Goal: Navigation & Orientation: Find specific page/section

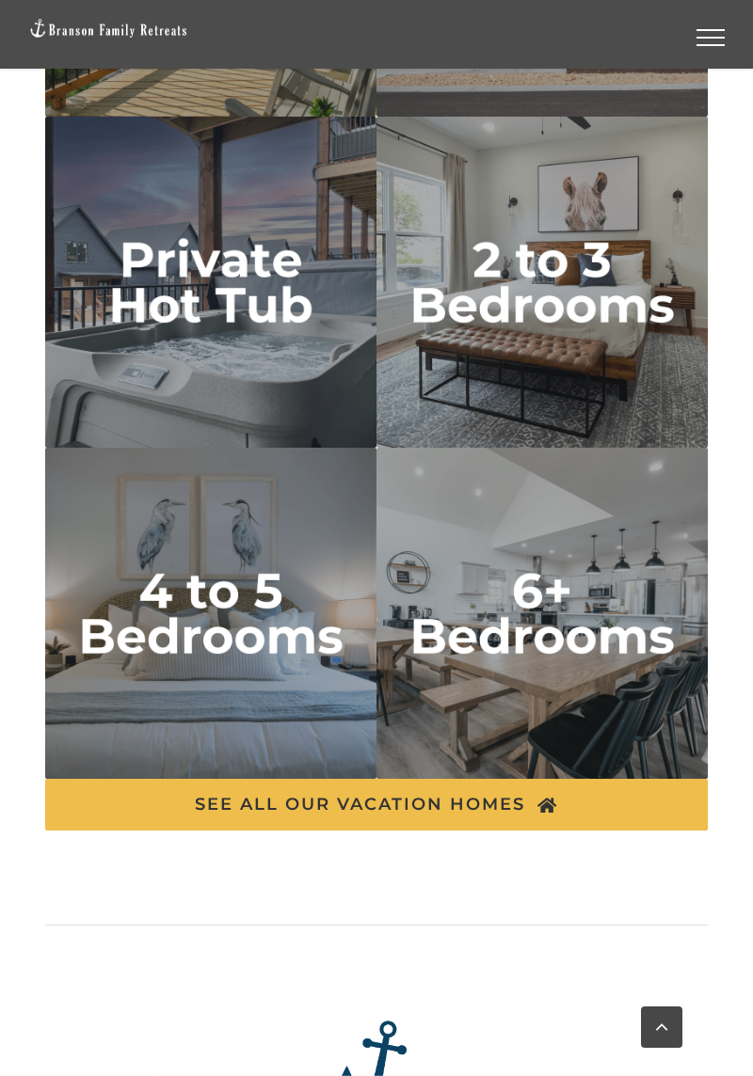
scroll to position [6153, 0]
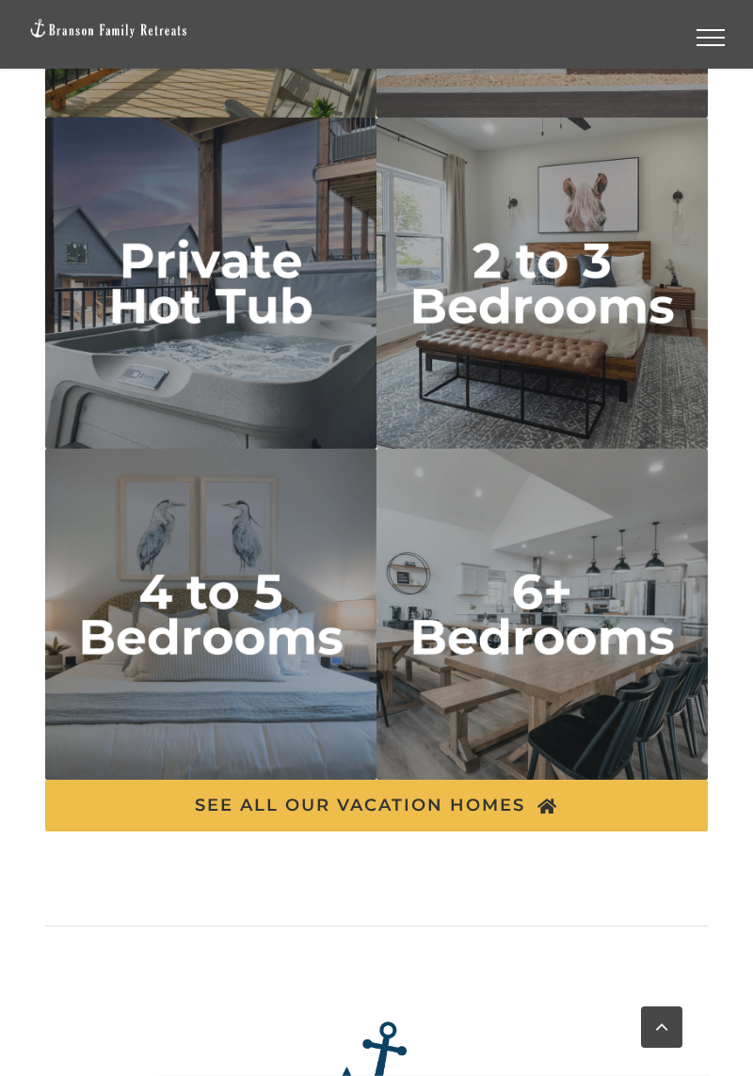
click at [555, 397] on img "2 to 3 bedrooms" at bounding box center [541, 283] width 331 height 331
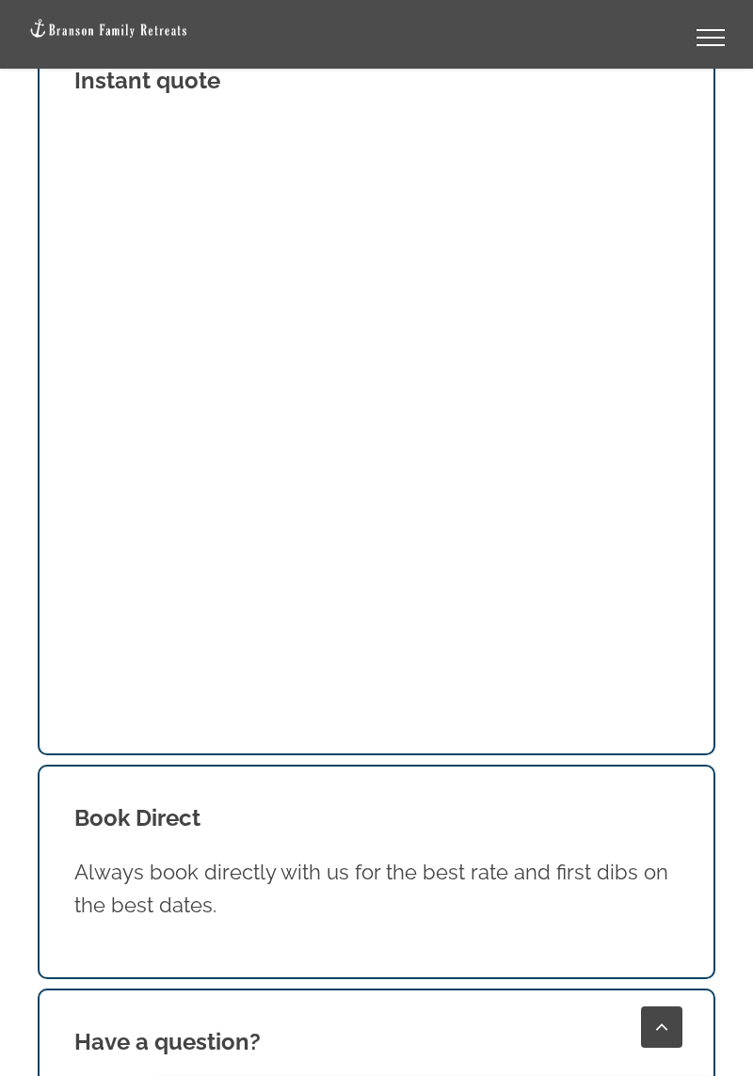
scroll to position [4039, 0]
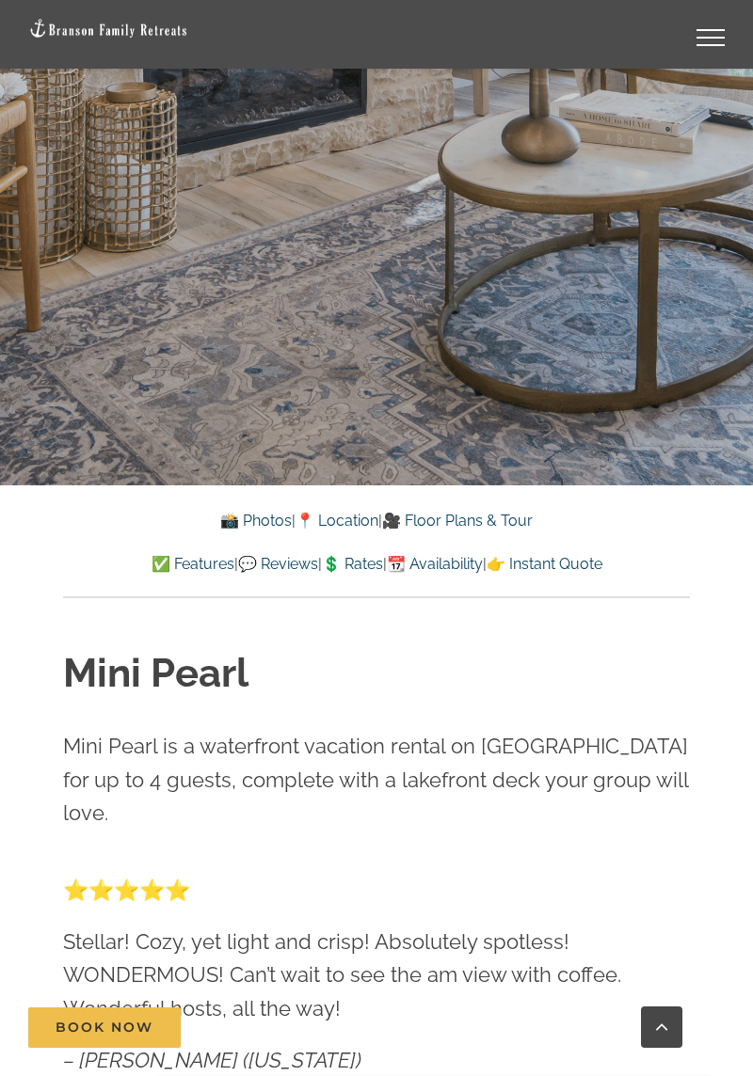
scroll to position [647, 0]
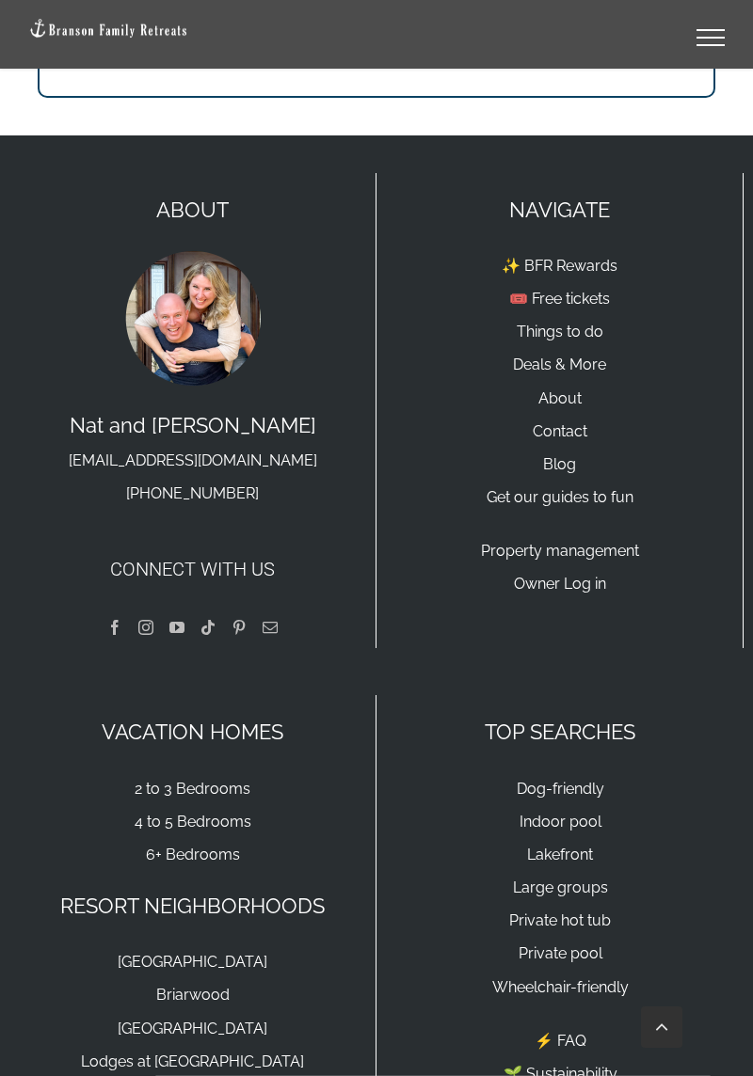
scroll to position [8157, 0]
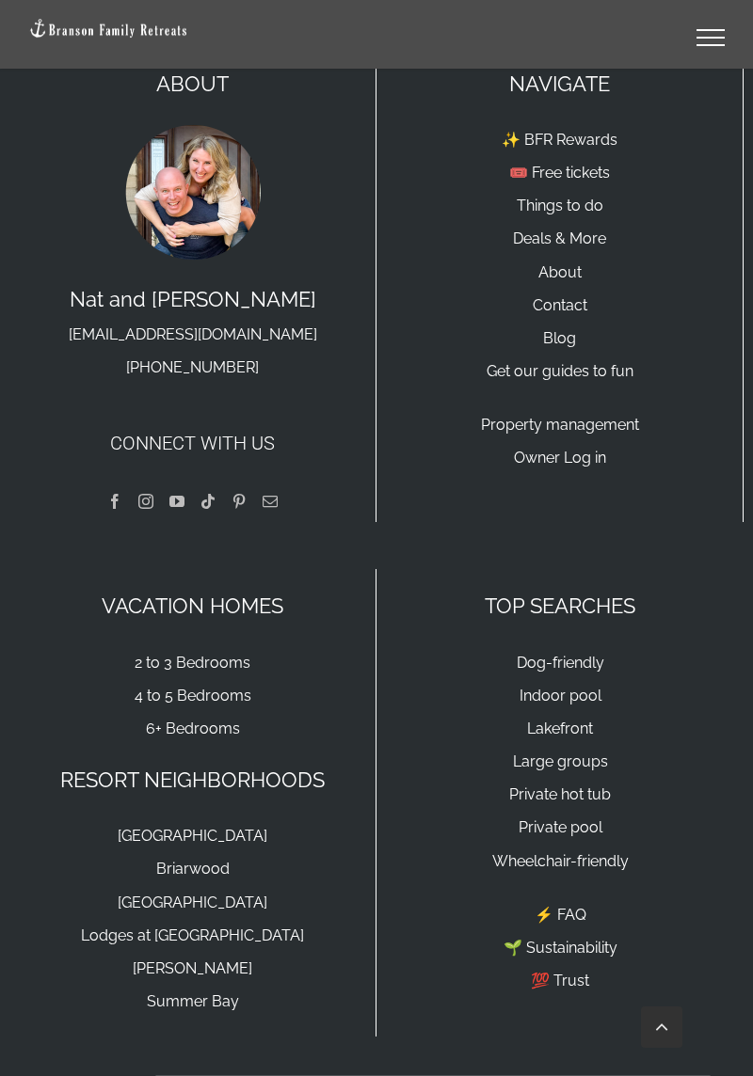
click at [207, 654] on link "2 to 3 Bedrooms" at bounding box center [193, 663] width 116 height 18
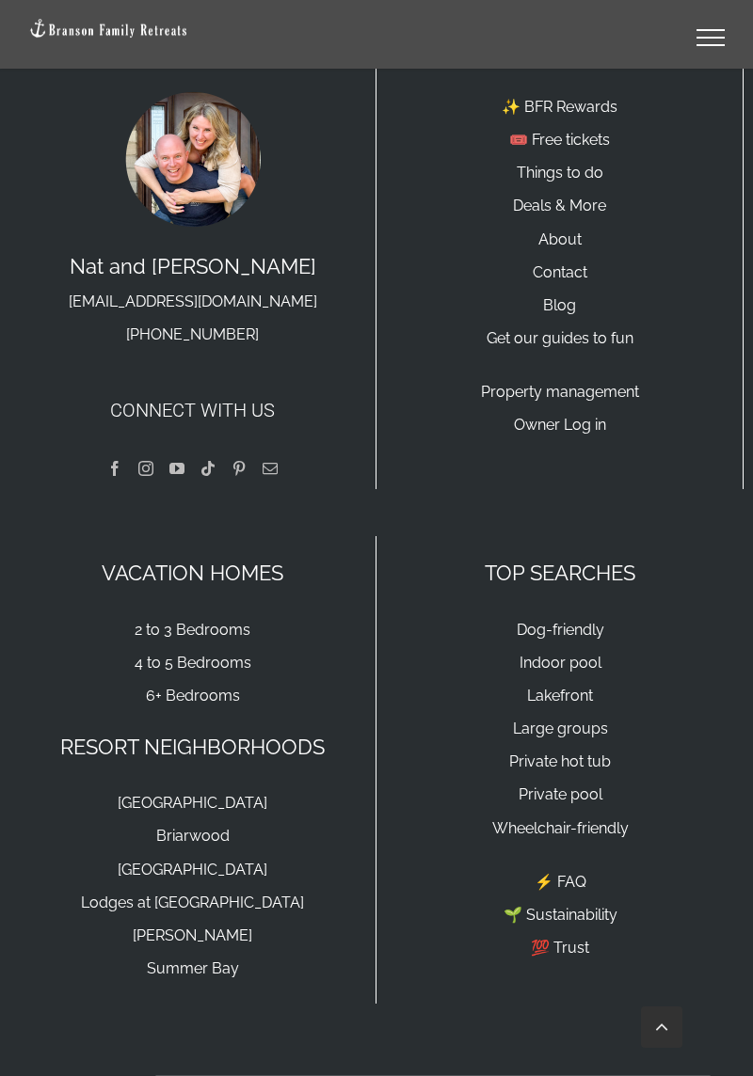
scroll to position [8203, 0]
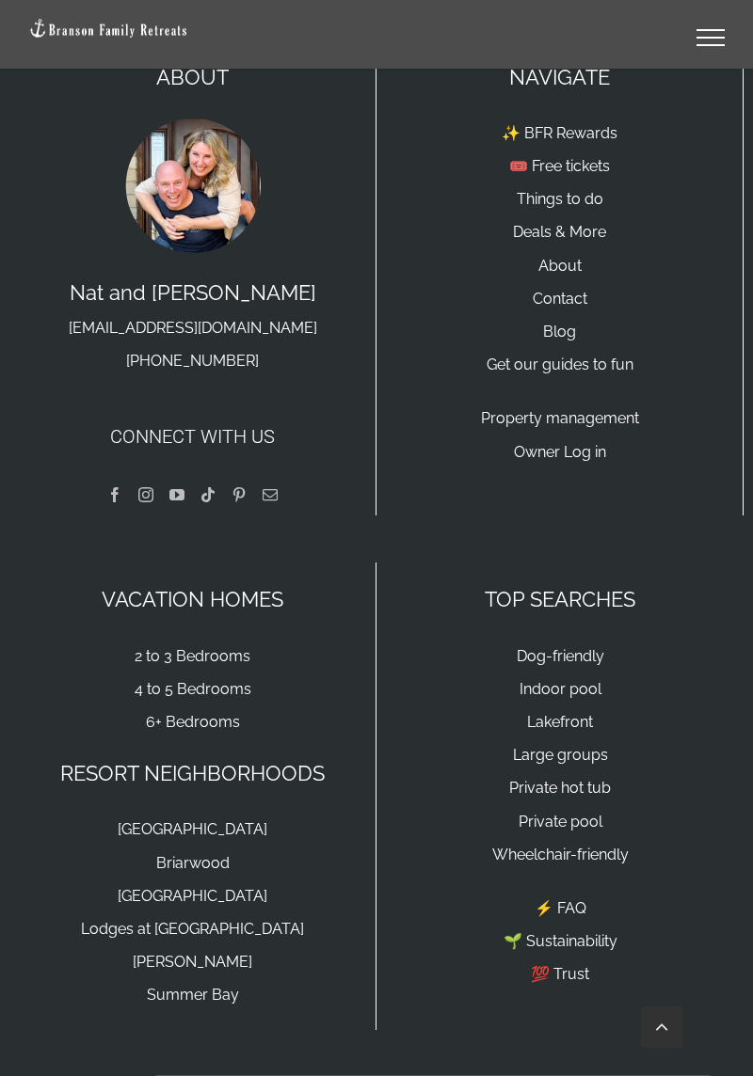
scroll to position [5242, 0]
